Goal: Navigation & Orientation: Find specific page/section

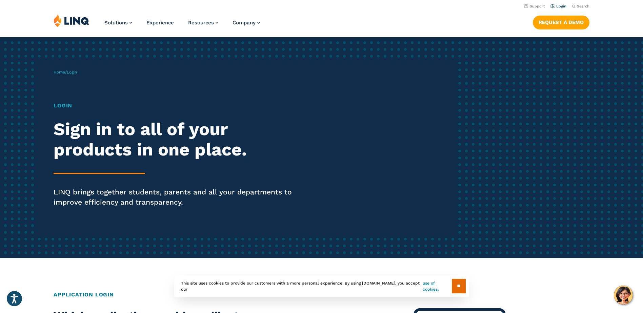
click at [559, 5] on link "Login" at bounding box center [558, 6] width 16 height 4
click at [70, 107] on h1 "Login" at bounding box center [178, 106] width 248 height 8
click at [77, 74] on span "Login" at bounding box center [72, 72] width 10 height 5
click at [559, 5] on link "Login" at bounding box center [558, 6] width 16 height 4
click at [77, 74] on span "Login" at bounding box center [72, 72] width 10 height 5
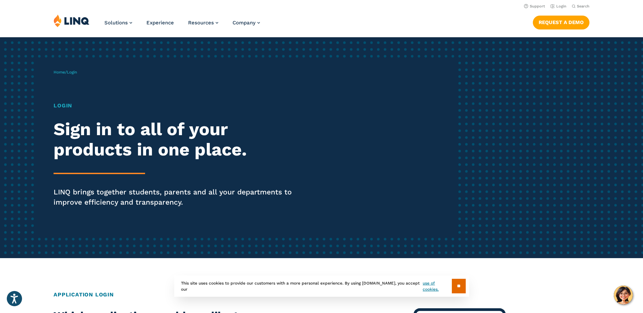
click at [66, 103] on h1 "Login" at bounding box center [178, 106] width 248 height 8
click at [82, 21] on img at bounding box center [72, 20] width 36 height 13
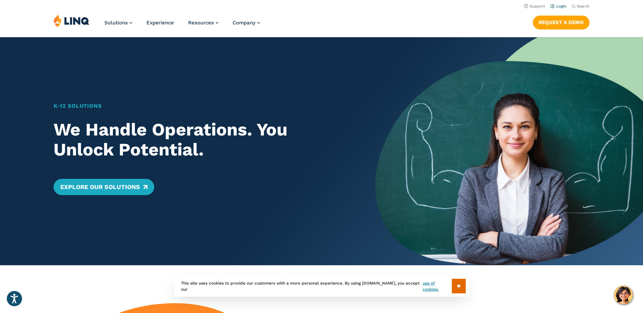
click at [560, 6] on link "Login" at bounding box center [558, 6] width 16 height 4
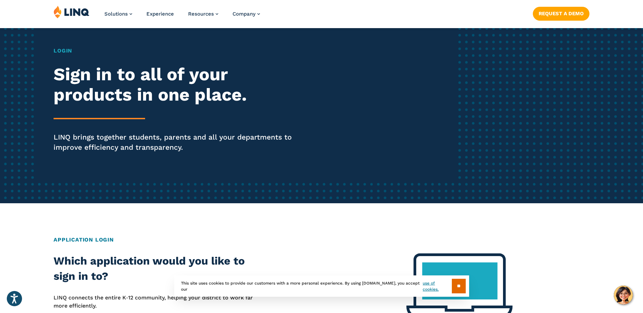
scroll to position [136, 0]
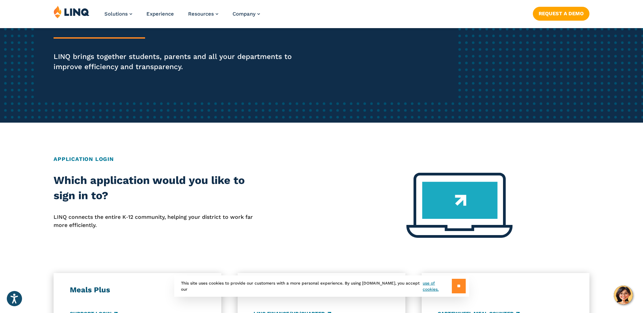
click at [454, 285] on input "**" at bounding box center [459, 286] width 14 height 15
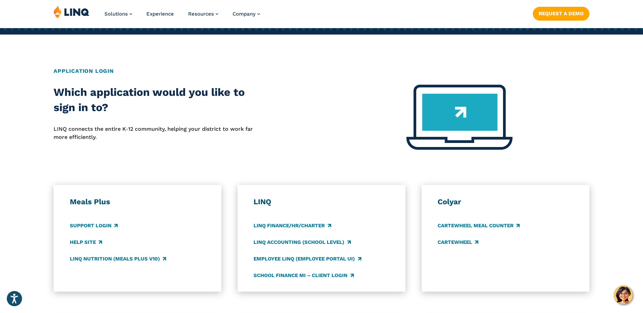
scroll to position [271, 0]
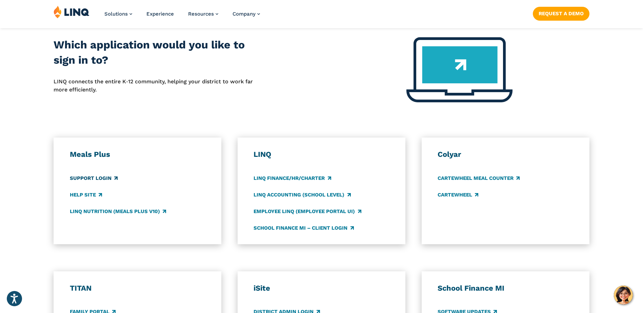
click at [101, 178] on link "Support Login" at bounding box center [94, 177] width 48 height 7
